Goal: Task Accomplishment & Management: Manage account settings

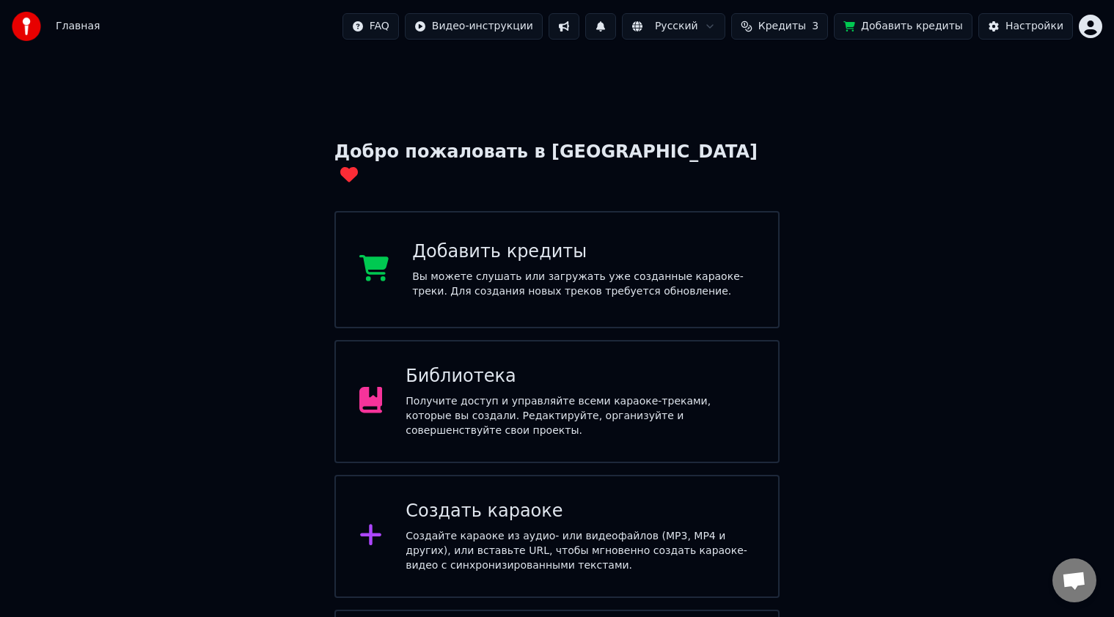
scroll to position [80, 0]
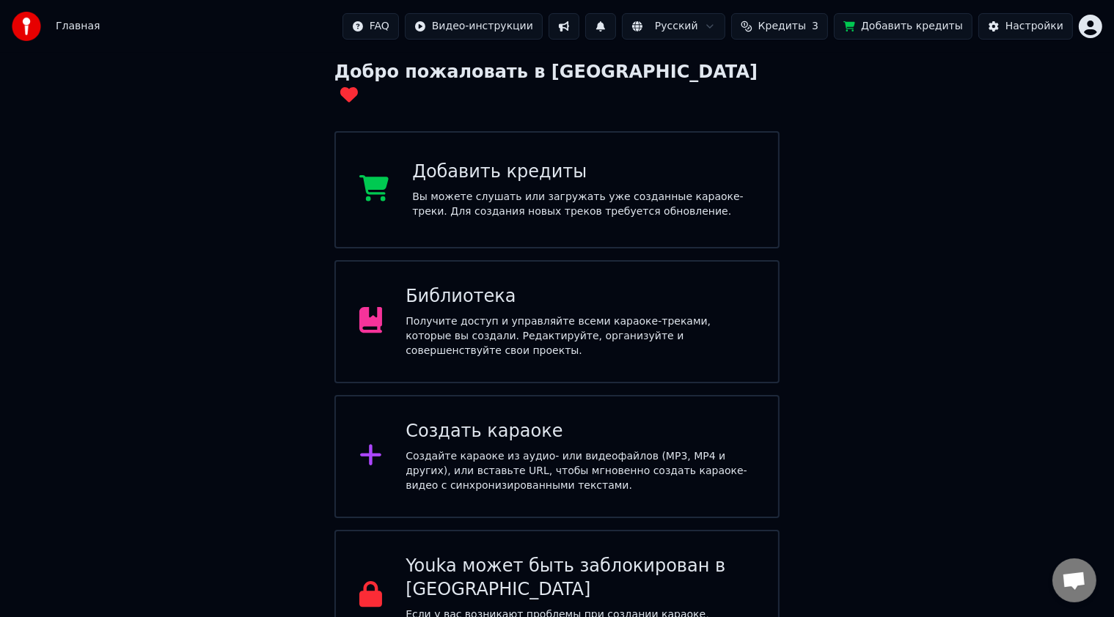
click at [479, 190] on div "Вы можете слушать или загружать уже созданные караоке-треки. Для создания новых…" at bounding box center [583, 204] width 342 height 29
click at [74, 32] on span "Главная" at bounding box center [78, 26] width 44 height 15
click at [74, 28] on span "Главная" at bounding box center [78, 26] width 44 height 15
click at [25, 26] on img at bounding box center [26, 26] width 29 height 29
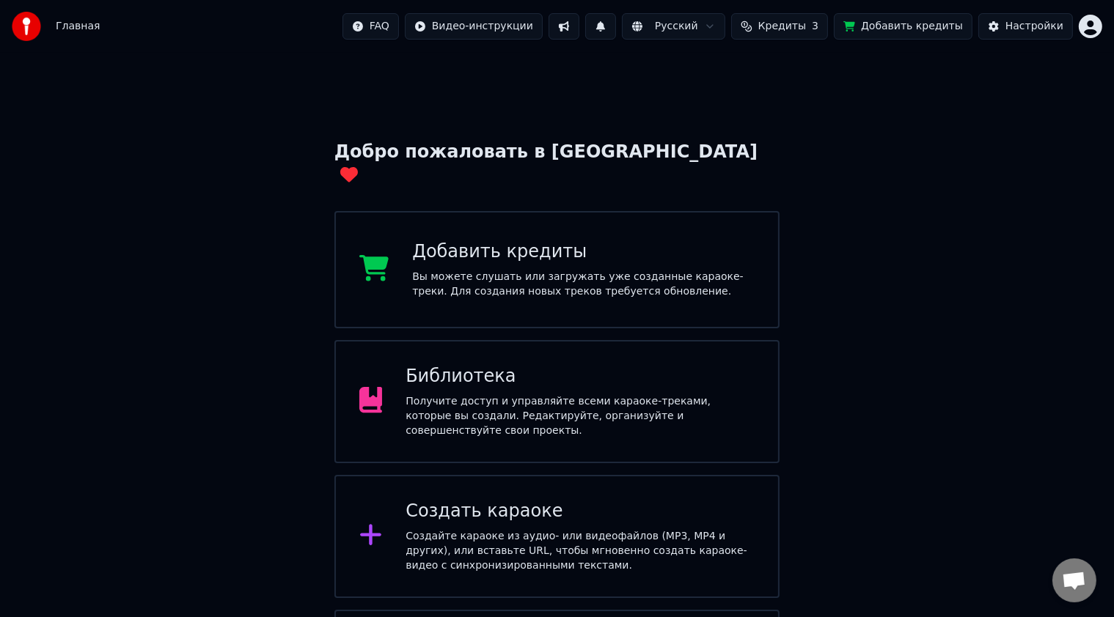
click at [1091, 26] on html "Главная FAQ Видео-инструкции Русский Кредиты 3 Добавить кредиты Настройки Добро…" at bounding box center [557, 371] width 1114 height 742
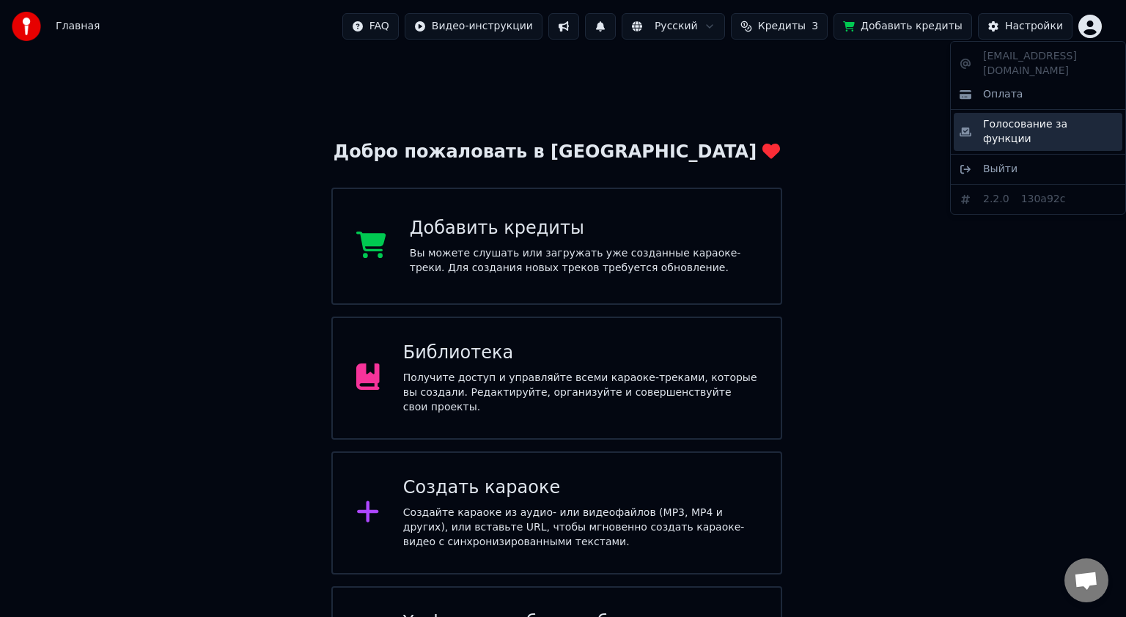
click at [1035, 117] on span "Голосование за функции" at bounding box center [1049, 131] width 133 height 29
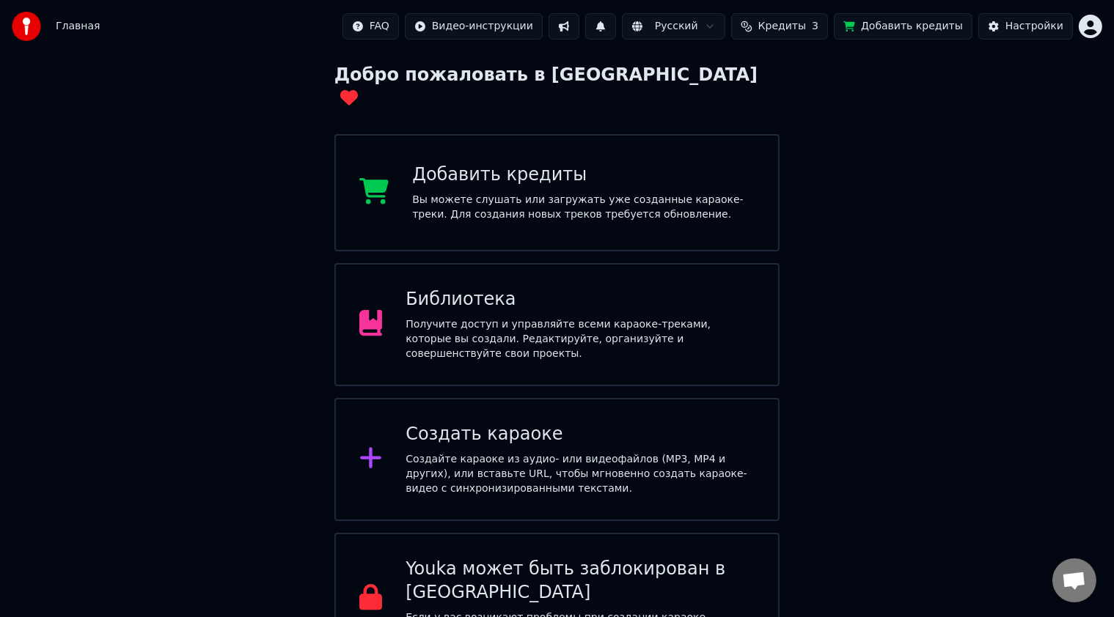
scroll to position [80, 0]
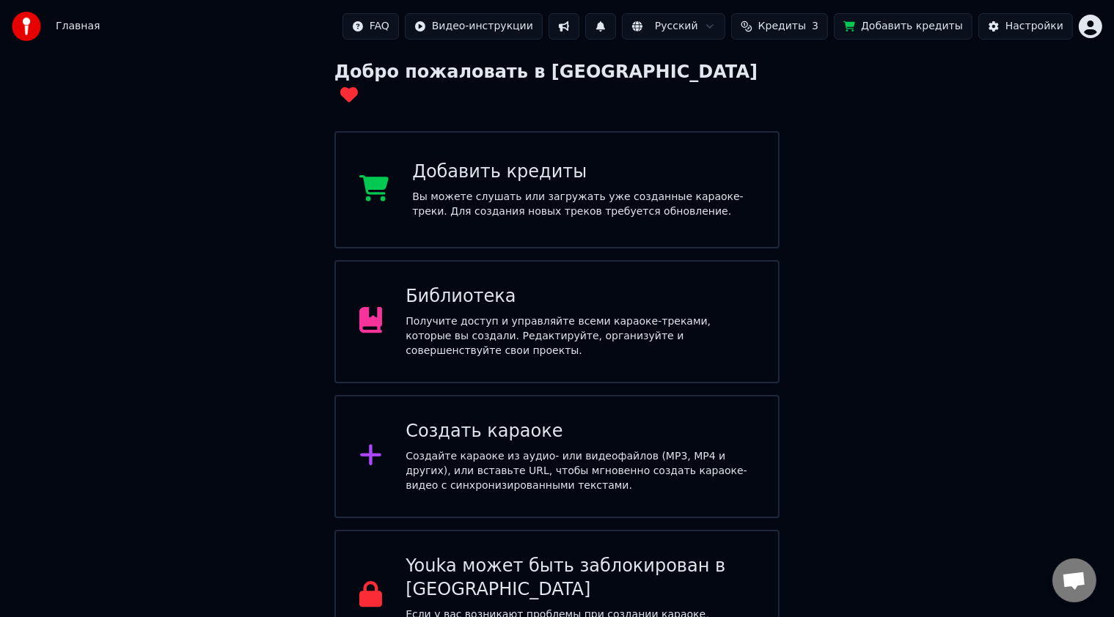
click at [491, 190] on div "Вы можете слушать или загружать уже созданные караоке-треки. Для создания новых…" at bounding box center [583, 204] width 342 height 29
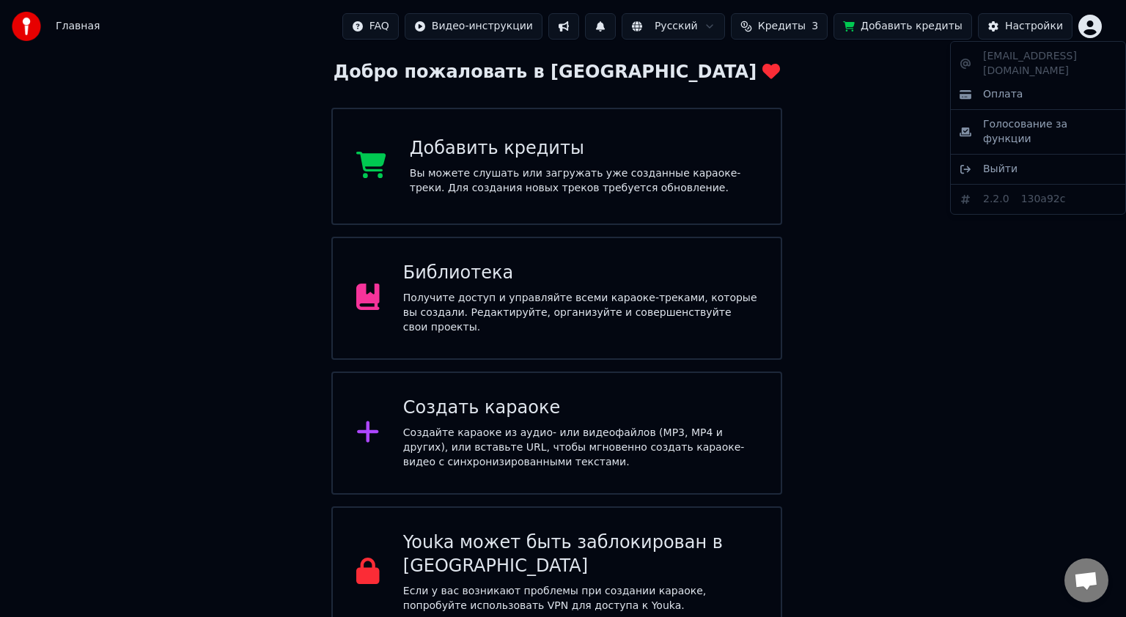
click at [1090, 32] on html "Главная FAQ Видео-инструкции Русский Кредиты 3 Добавить кредиты Настройки Добро…" at bounding box center [563, 279] width 1126 height 719
click at [997, 162] on span "Выйти" at bounding box center [1000, 169] width 34 height 15
